Goal: Task Accomplishment & Management: Manage account settings

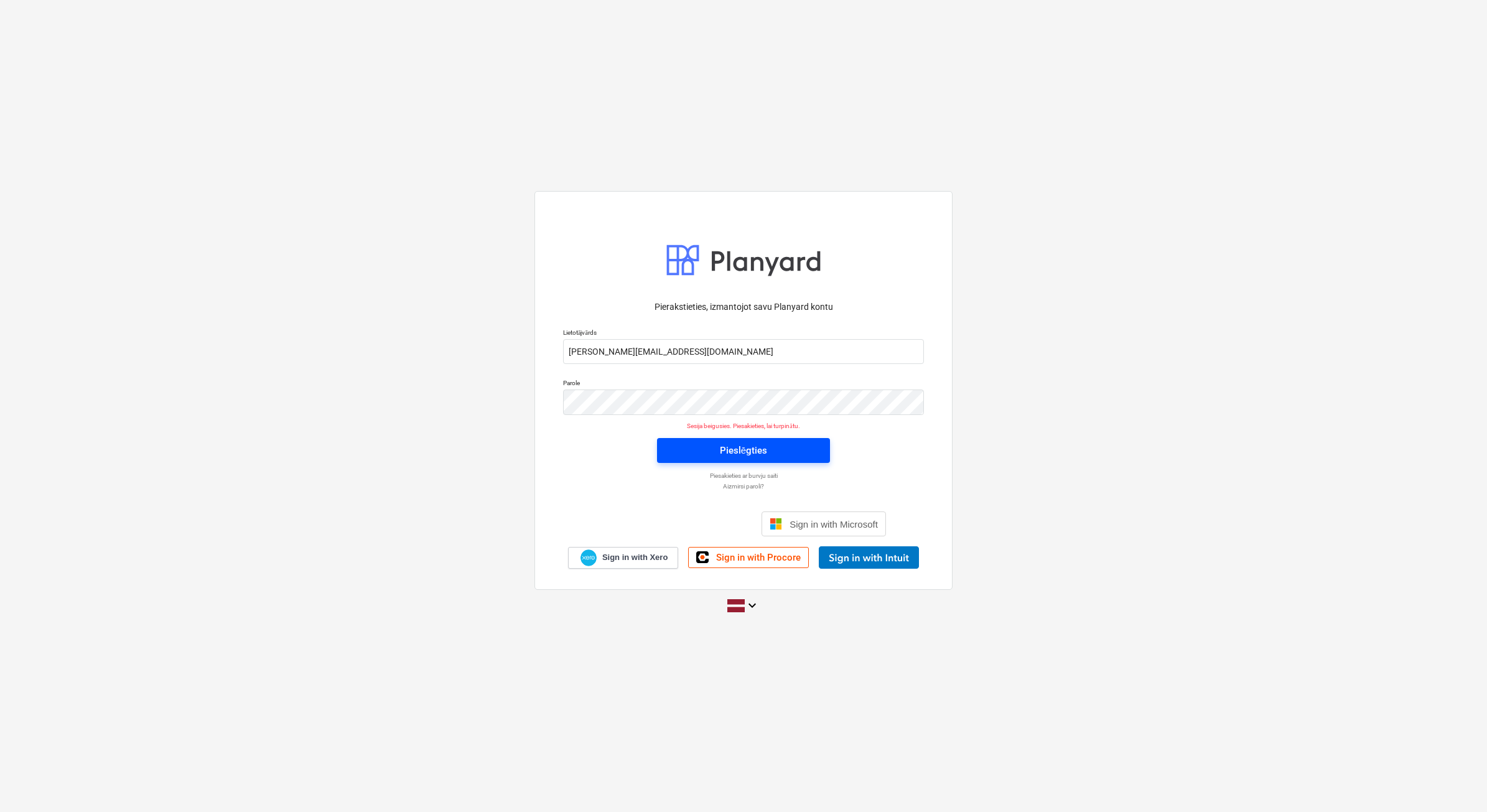
click at [744, 455] on div "Pieslēgties" at bounding box center [744, 450] width 47 height 16
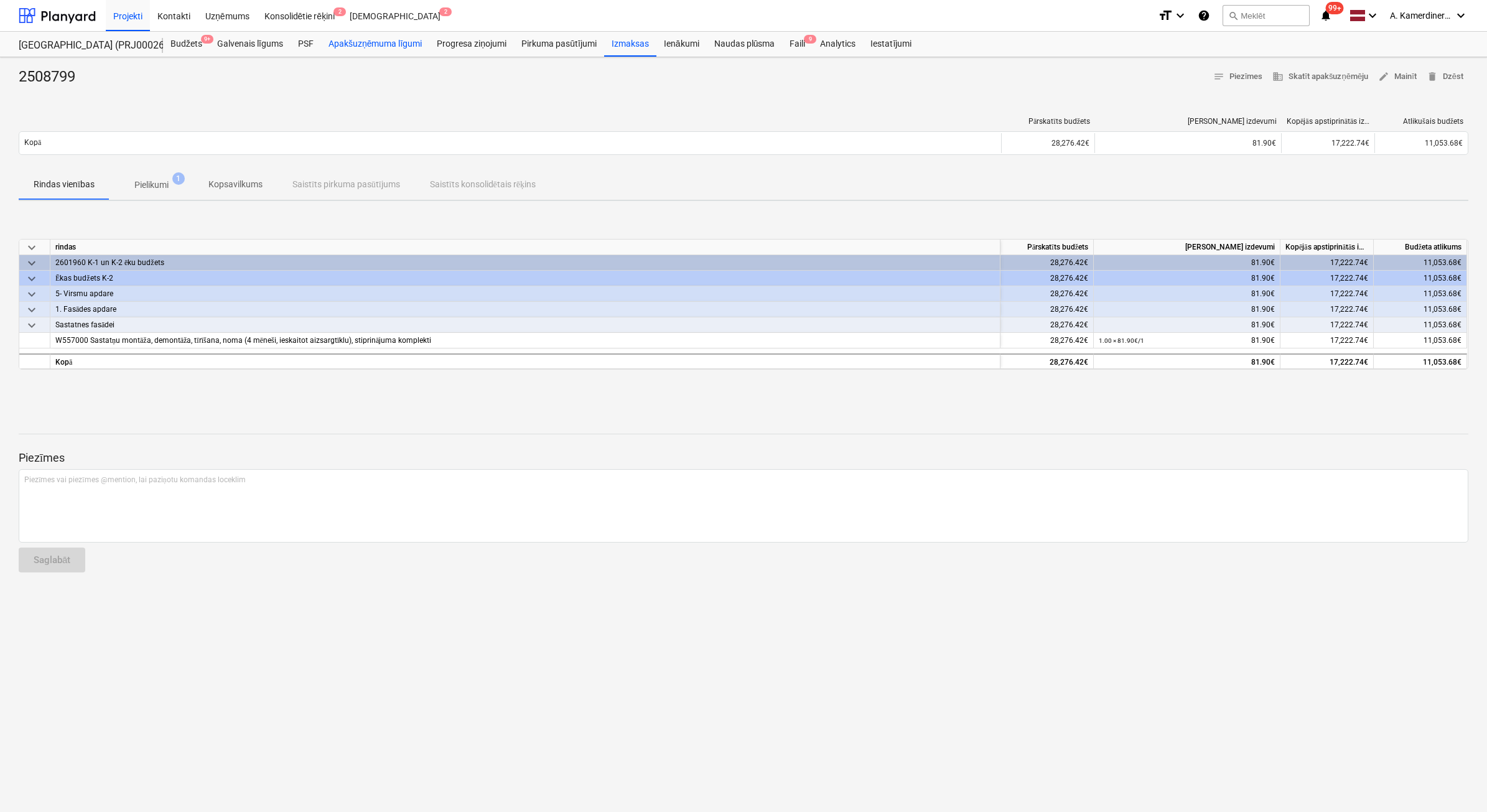
click at [375, 42] on div "Apakšuzņēmuma līgumi" at bounding box center [375, 44] width 108 height 25
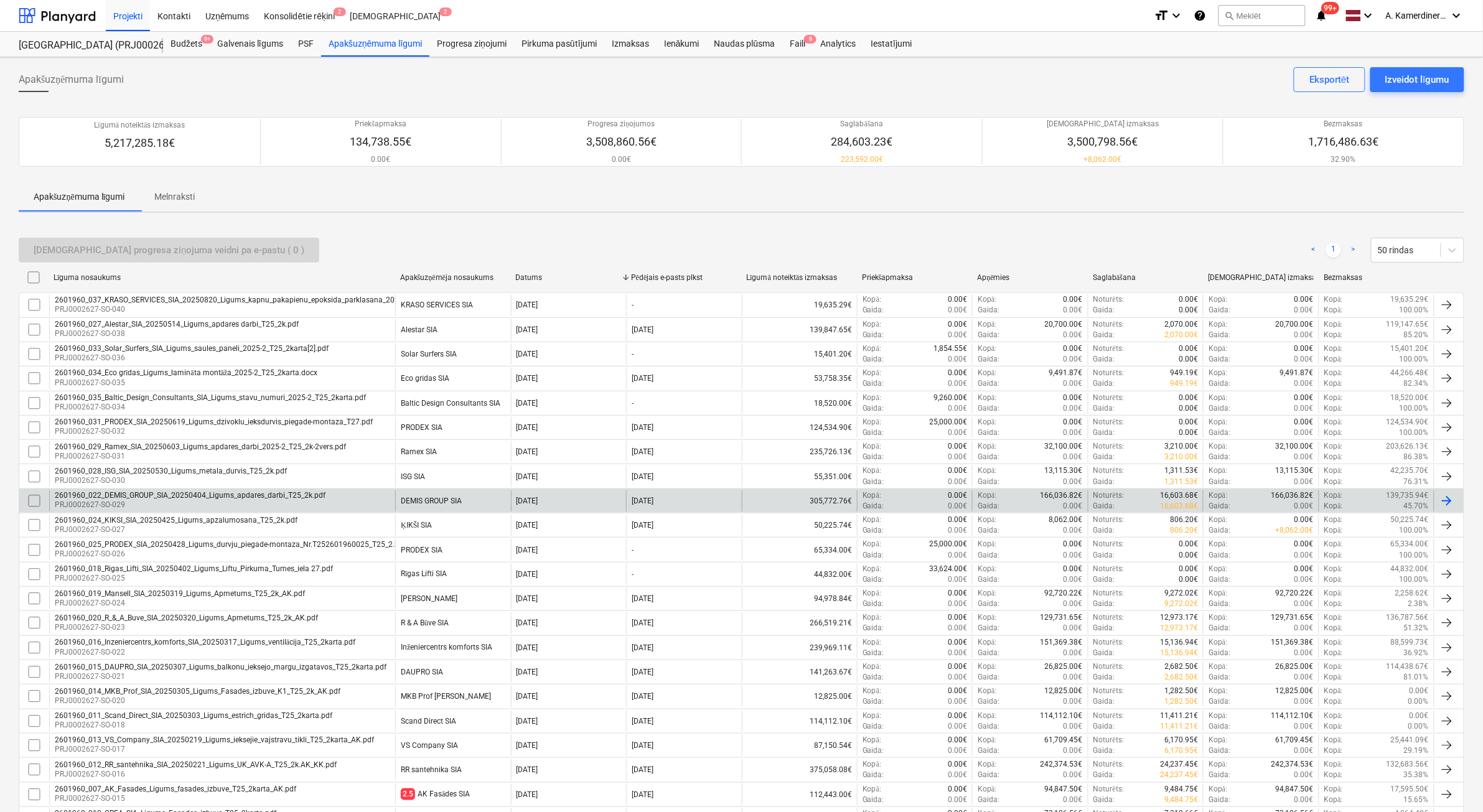
click at [486, 504] on div "DEMIS GROUP SIA" at bounding box center [452, 501] width 115 height 21
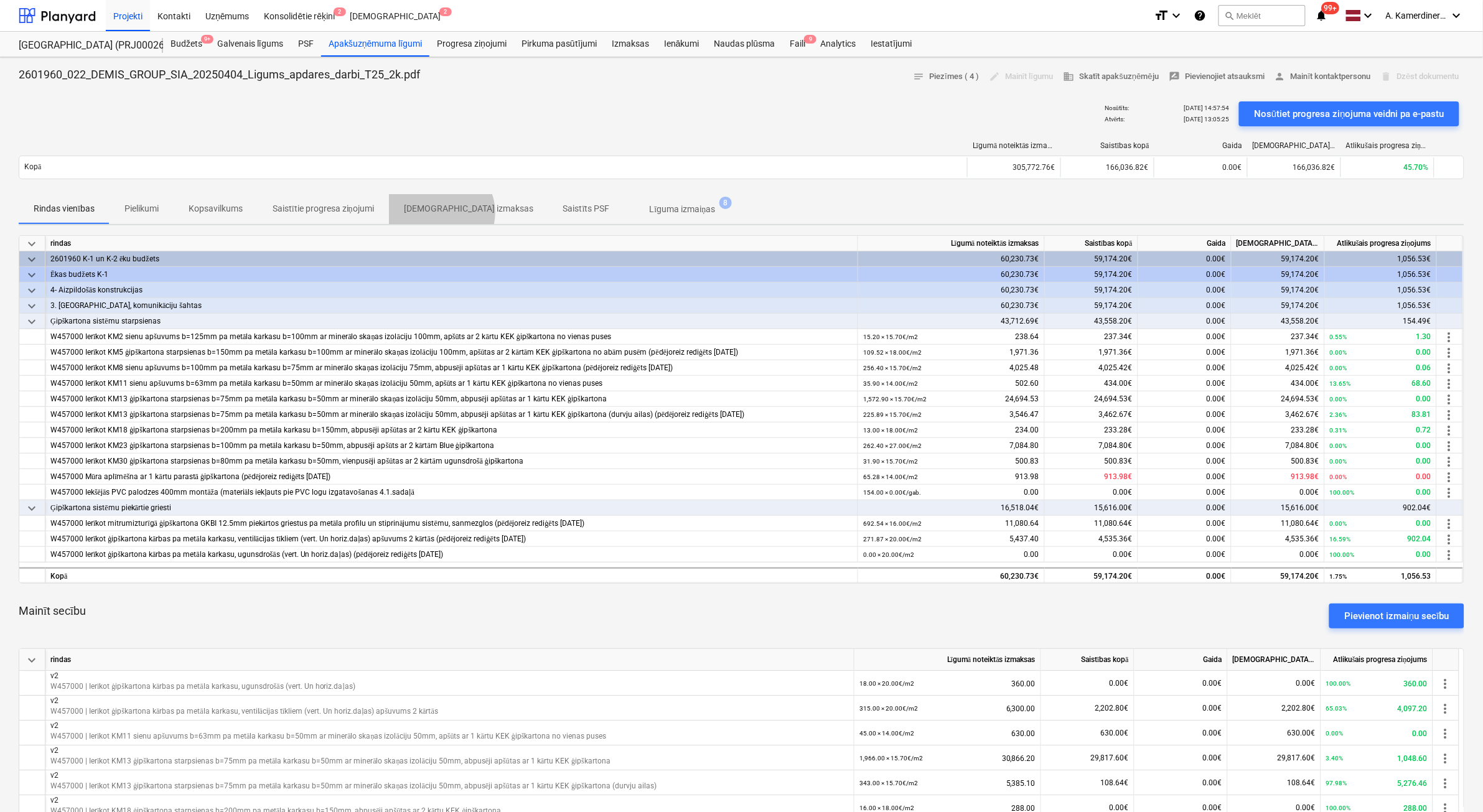
click at [442, 212] on p "Saistītās izmaksas" at bounding box center [468, 209] width 130 height 13
click at [400, 49] on div "Apakšuzņēmuma līgumi" at bounding box center [375, 44] width 108 height 25
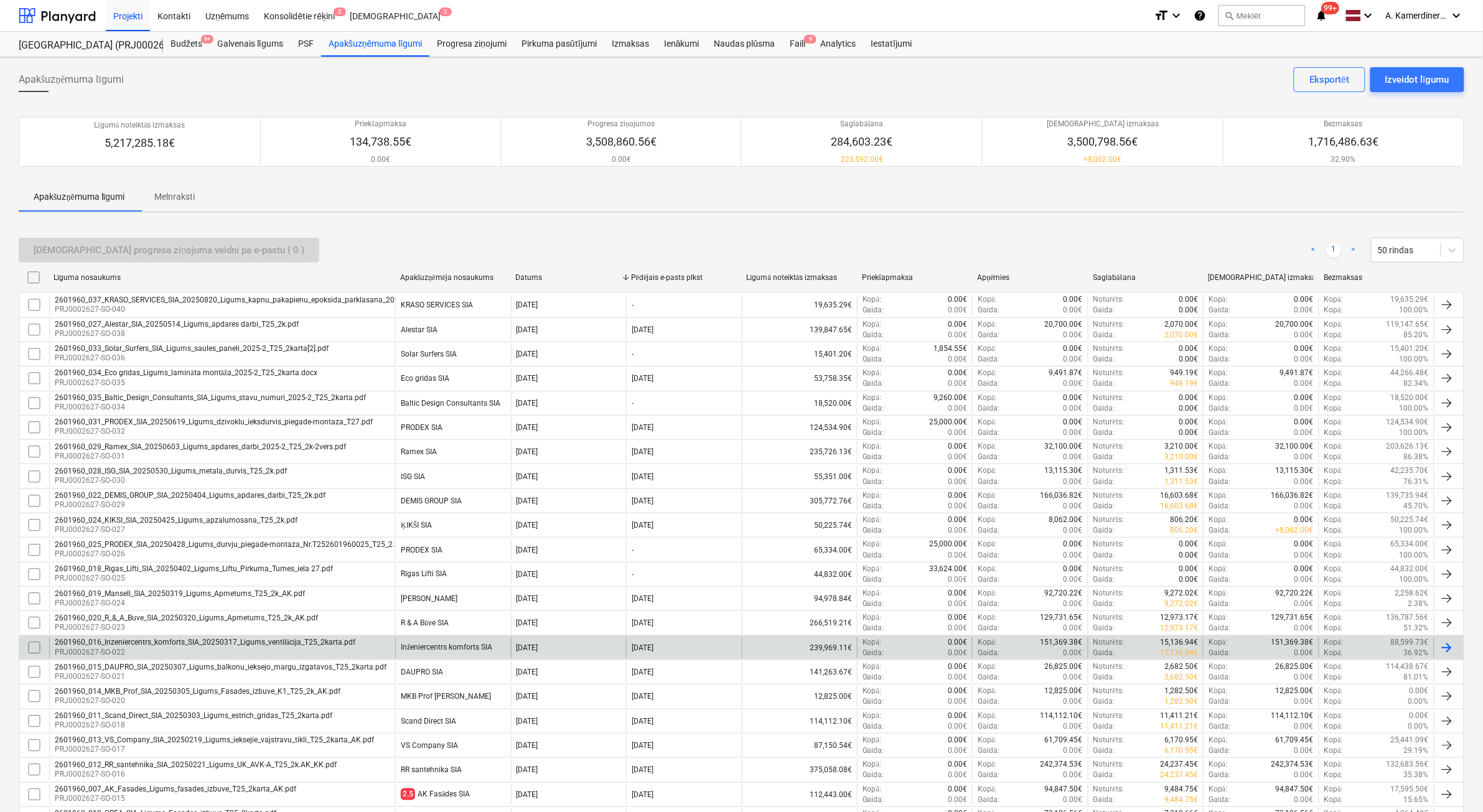
click at [447, 648] on div "Inženiercentrs komforts SIA" at bounding box center [447, 647] width 92 height 9
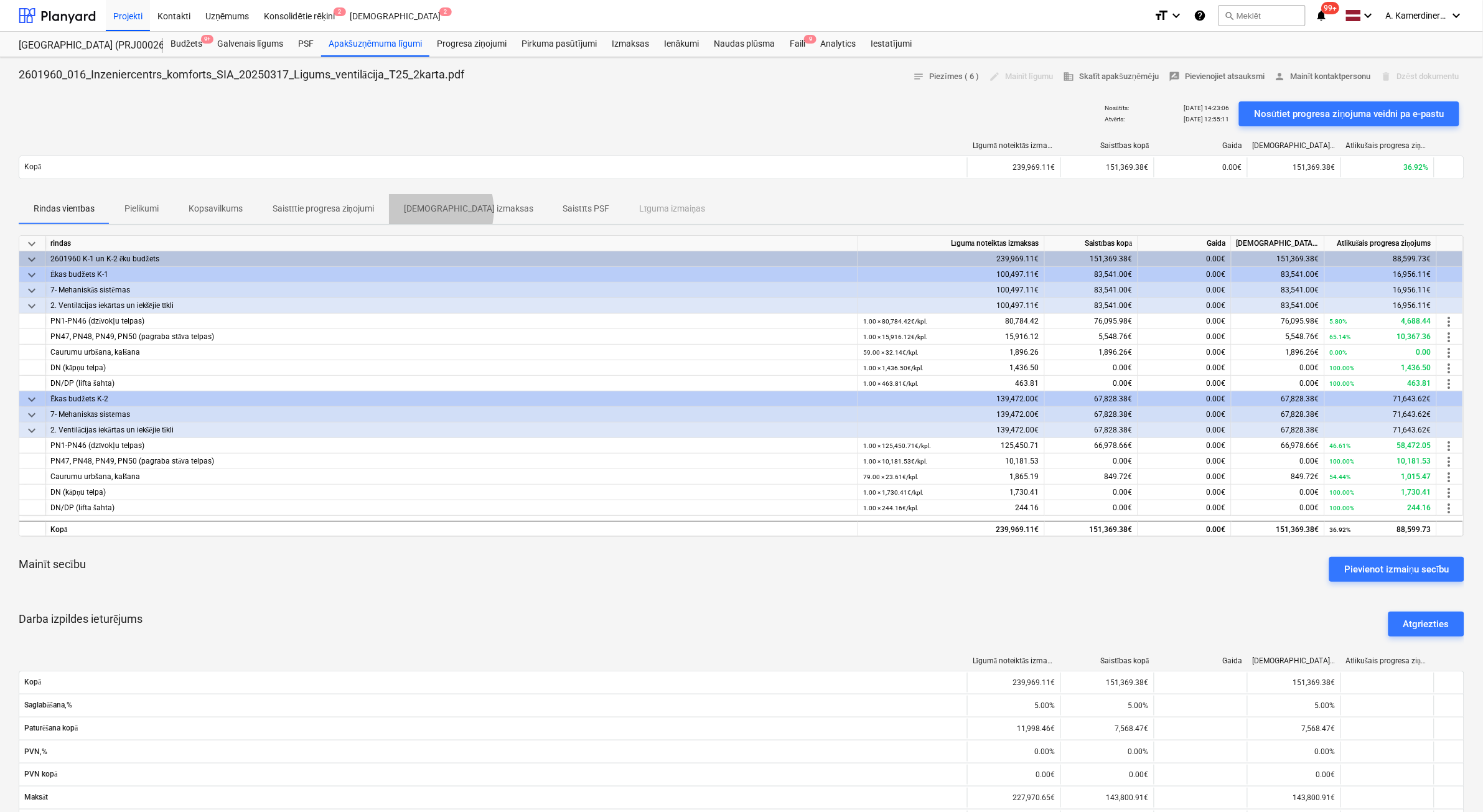
click at [429, 210] on p "Saistītās izmaksas" at bounding box center [468, 209] width 130 height 13
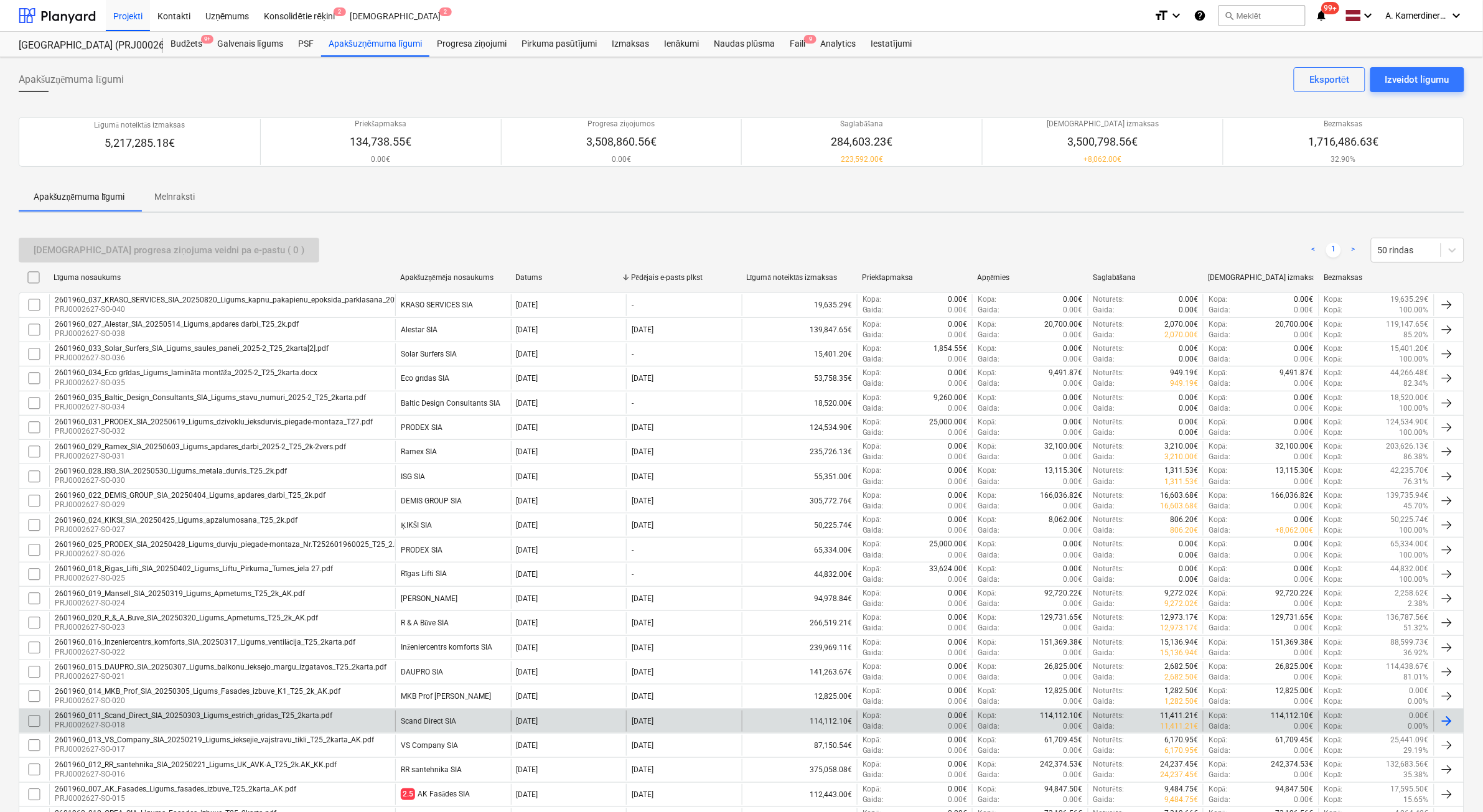
click at [436, 715] on div "Scand Direct SIA" at bounding box center [452, 721] width 115 height 21
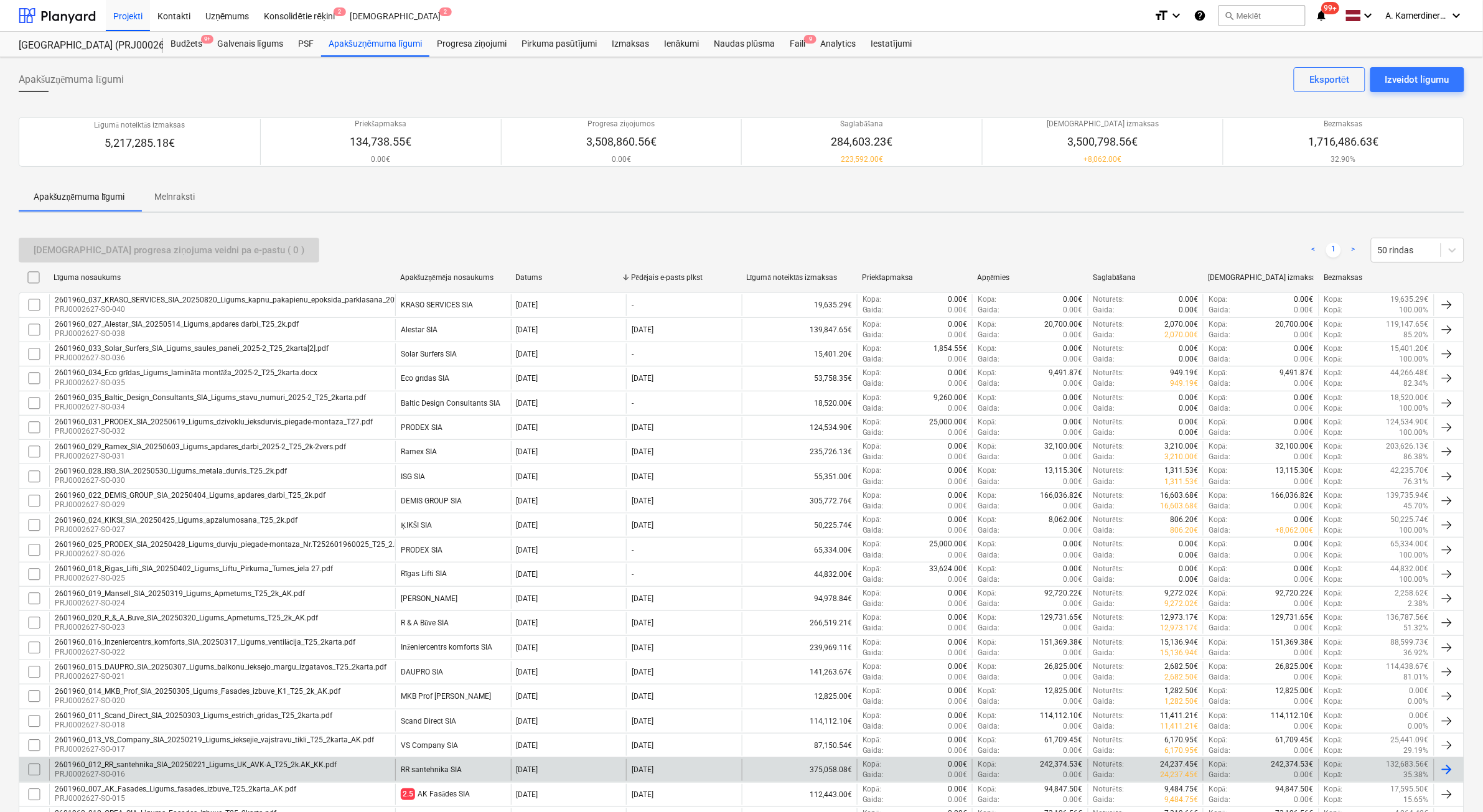
click at [451, 773] on div "RR santehnika SIA" at bounding box center [431, 769] width 61 height 9
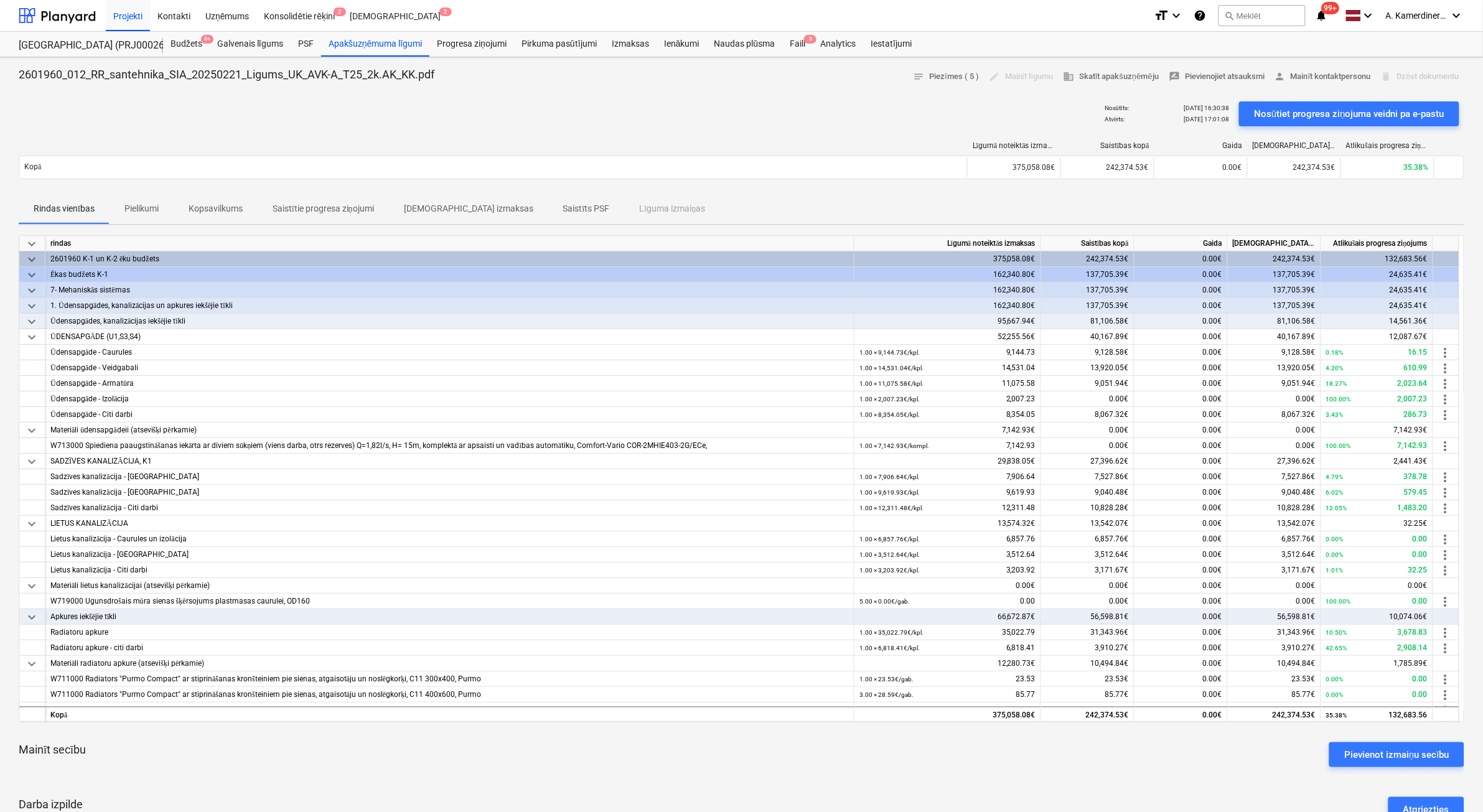
click at [428, 205] on p "Saistītās izmaksas" at bounding box center [468, 209] width 130 height 13
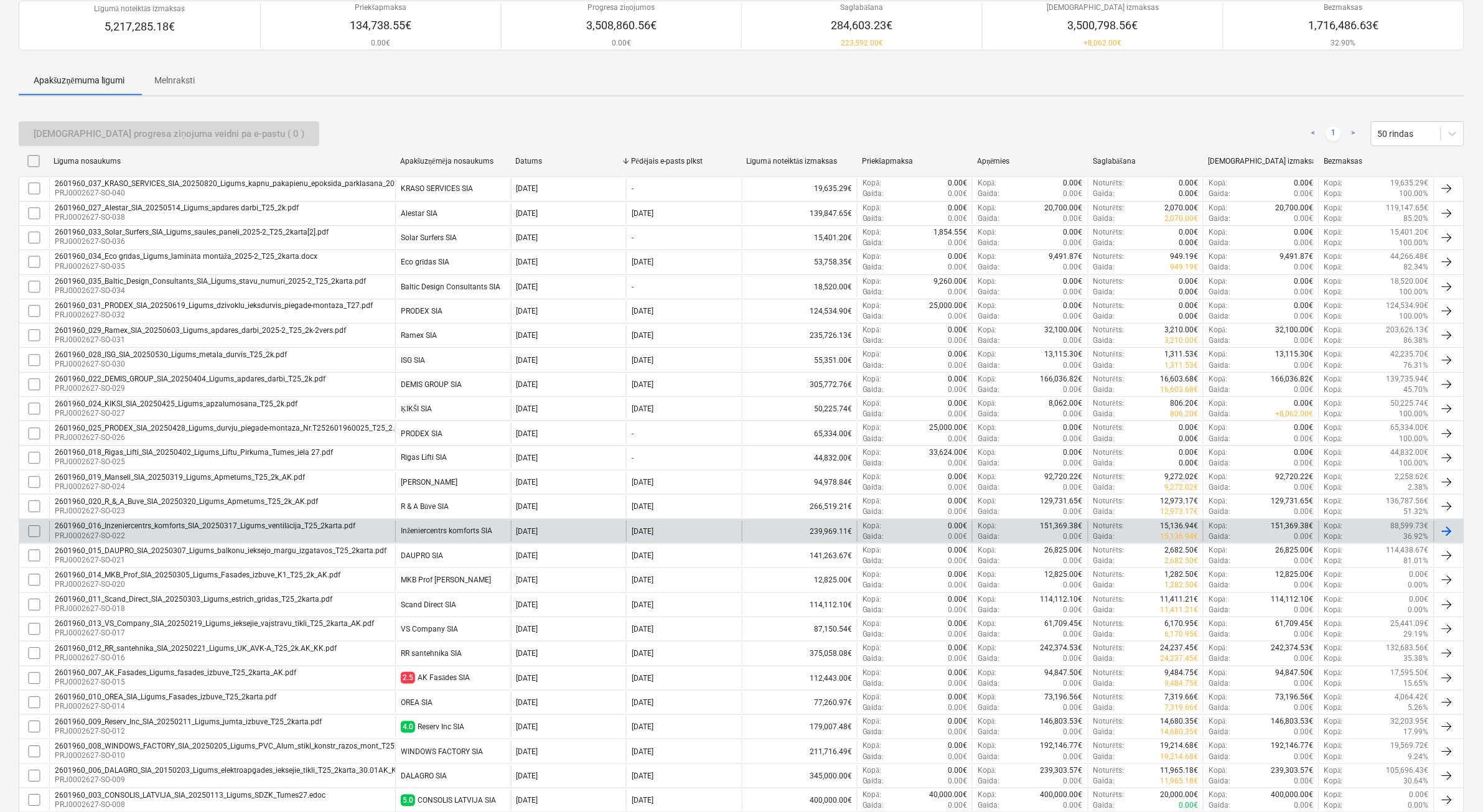
scroll to position [155, 0]
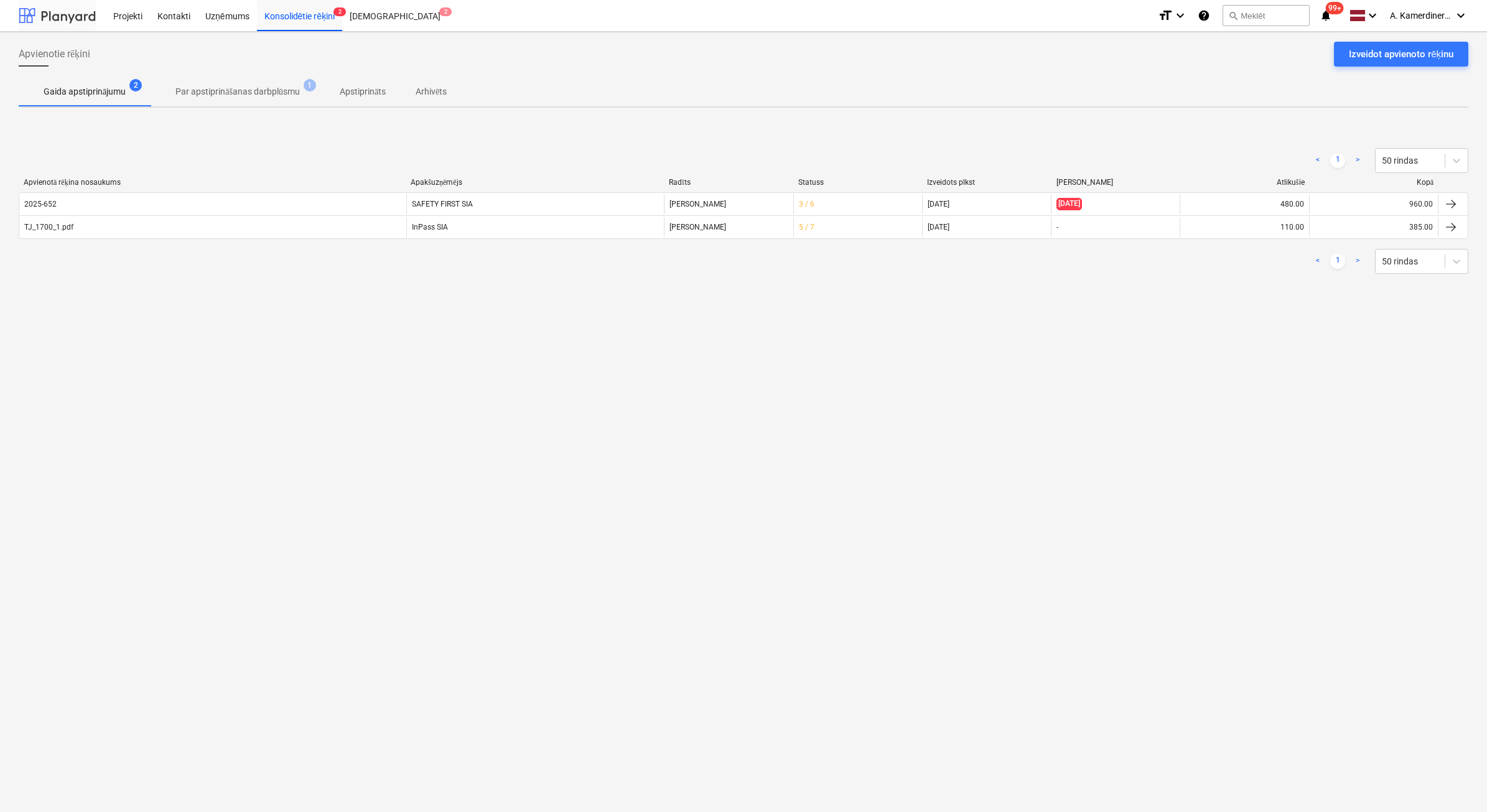
click at [31, 14] on div at bounding box center [57, 15] width 77 height 31
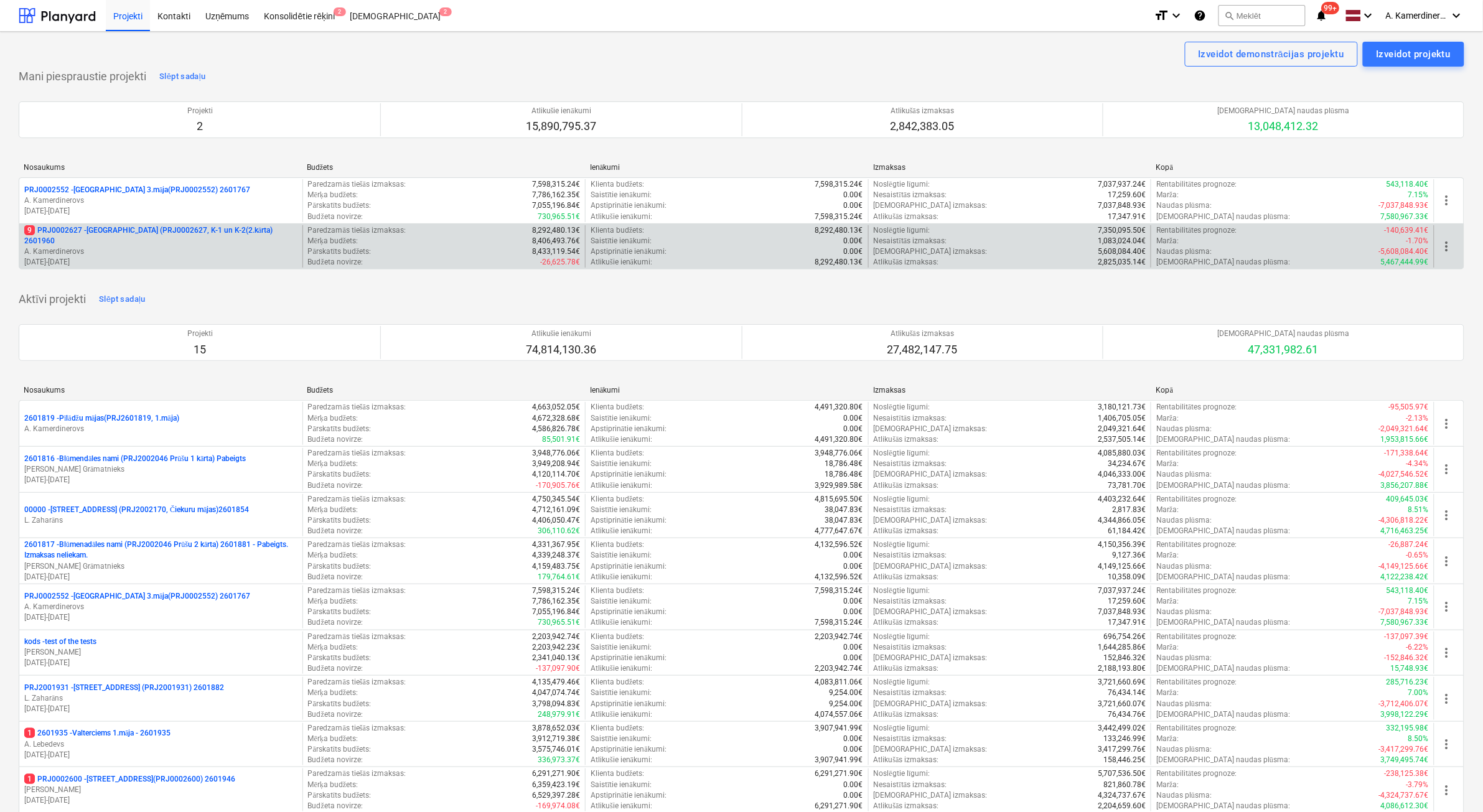
click at [222, 246] on p "A. Kamerdinerovs" at bounding box center [161, 251] width 273 height 11
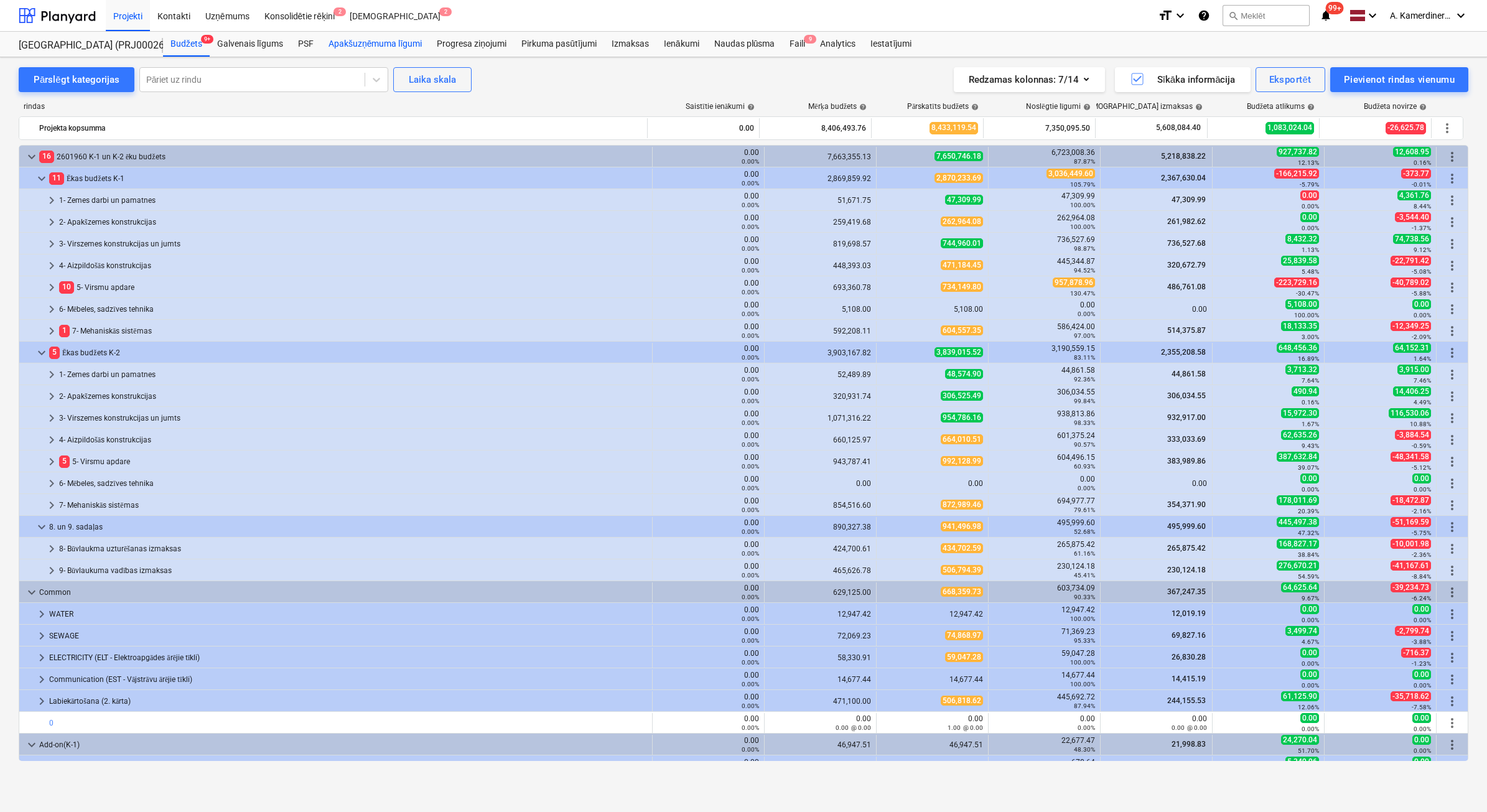
click at [369, 49] on div "Apakšuzņēmuma līgumi" at bounding box center [375, 44] width 108 height 25
